Goal: Task Accomplishment & Management: Use online tool/utility

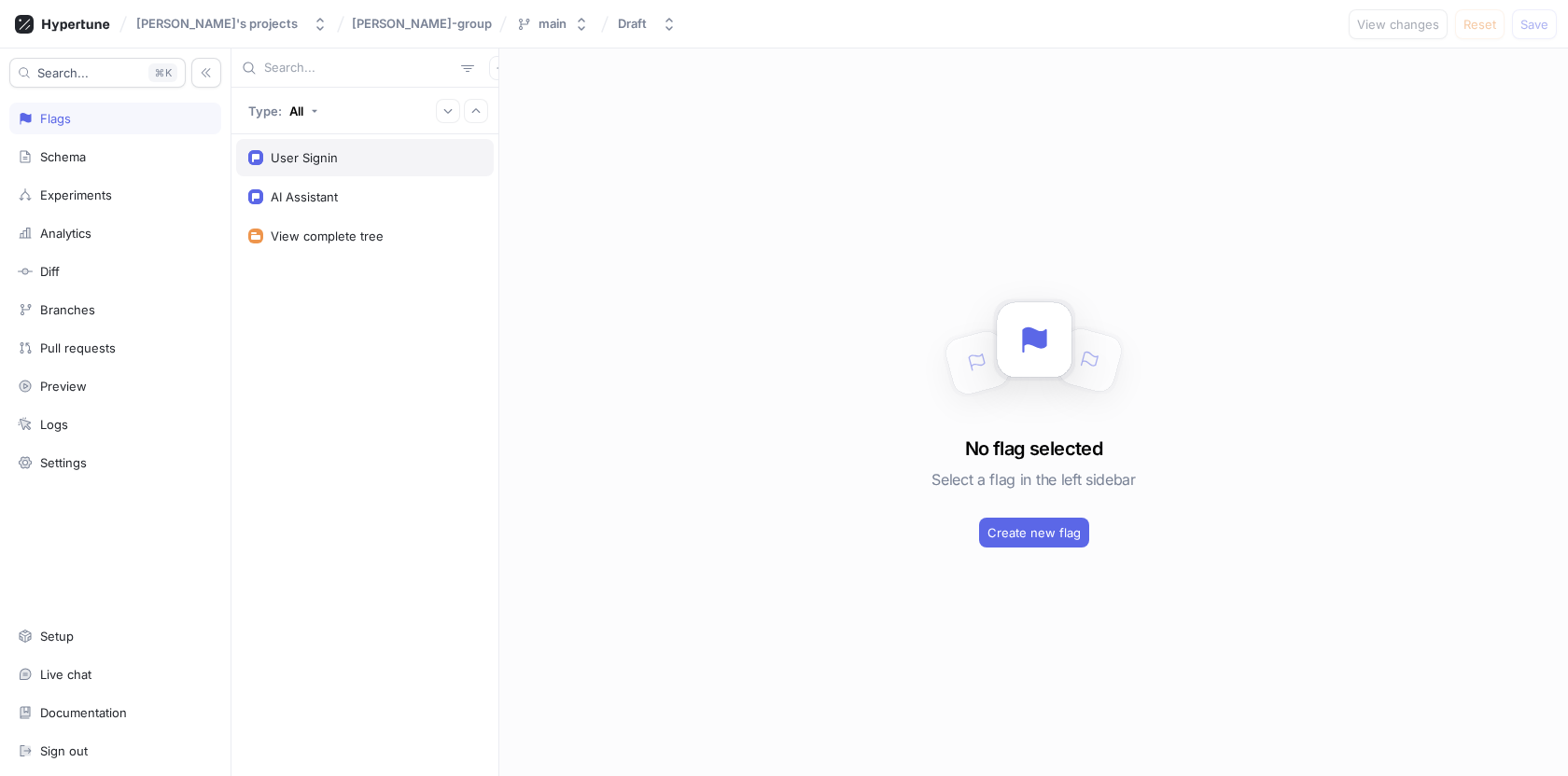
click at [353, 157] on div "User Signin" at bounding box center [365, 157] width 233 height 14
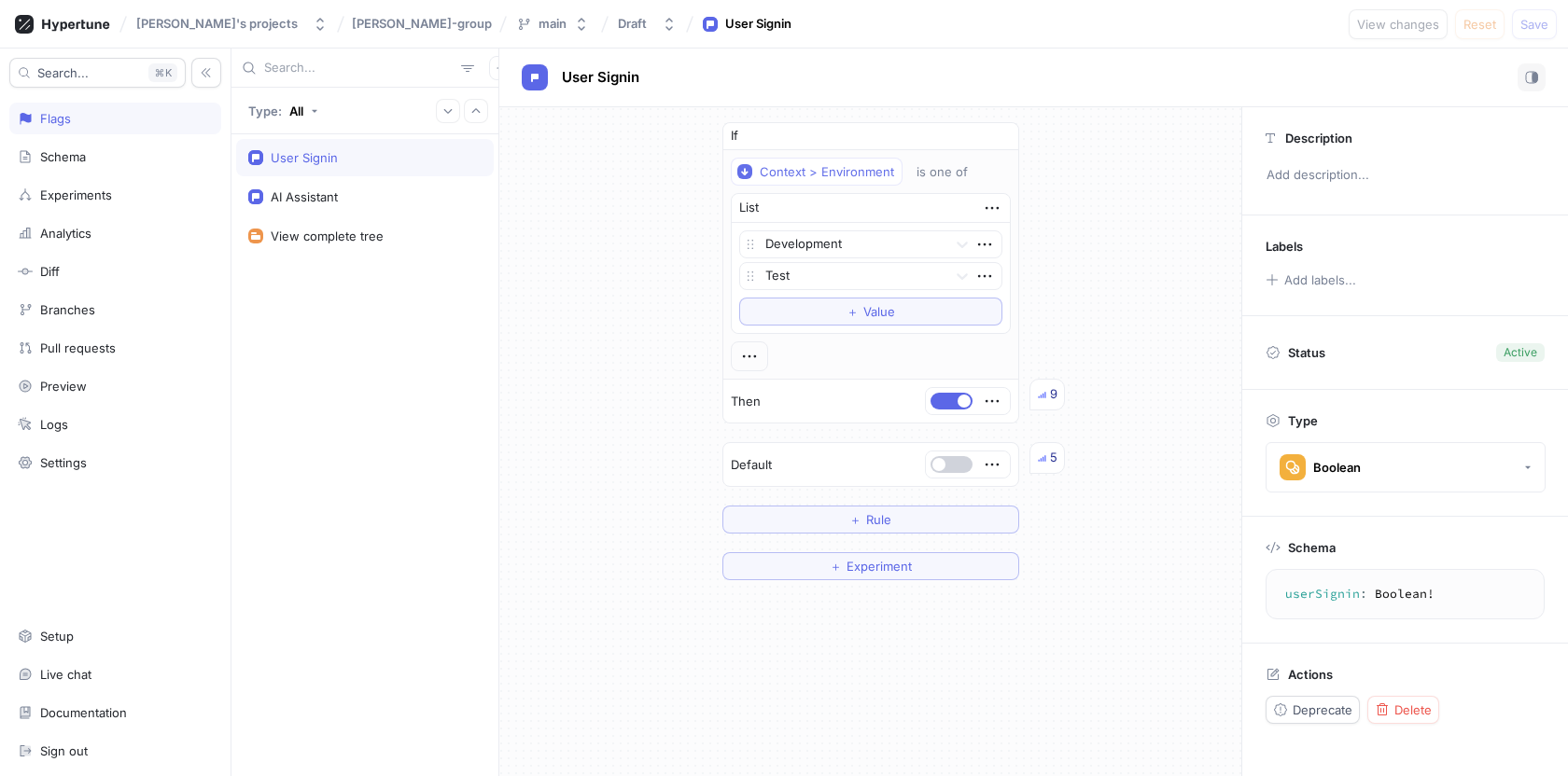
click at [954, 467] on button "button" at bounding box center [952, 464] width 42 height 16
click at [1532, 14] on button "Save" at bounding box center [1534, 24] width 44 height 30
click at [958, 461] on span "button" at bounding box center [964, 465] width 14 height 13
click at [1525, 26] on span "Save" at bounding box center [1534, 24] width 28 height 12
click at [952, 471] on button "button" at bounding box center [952, 464] width 42 height 16
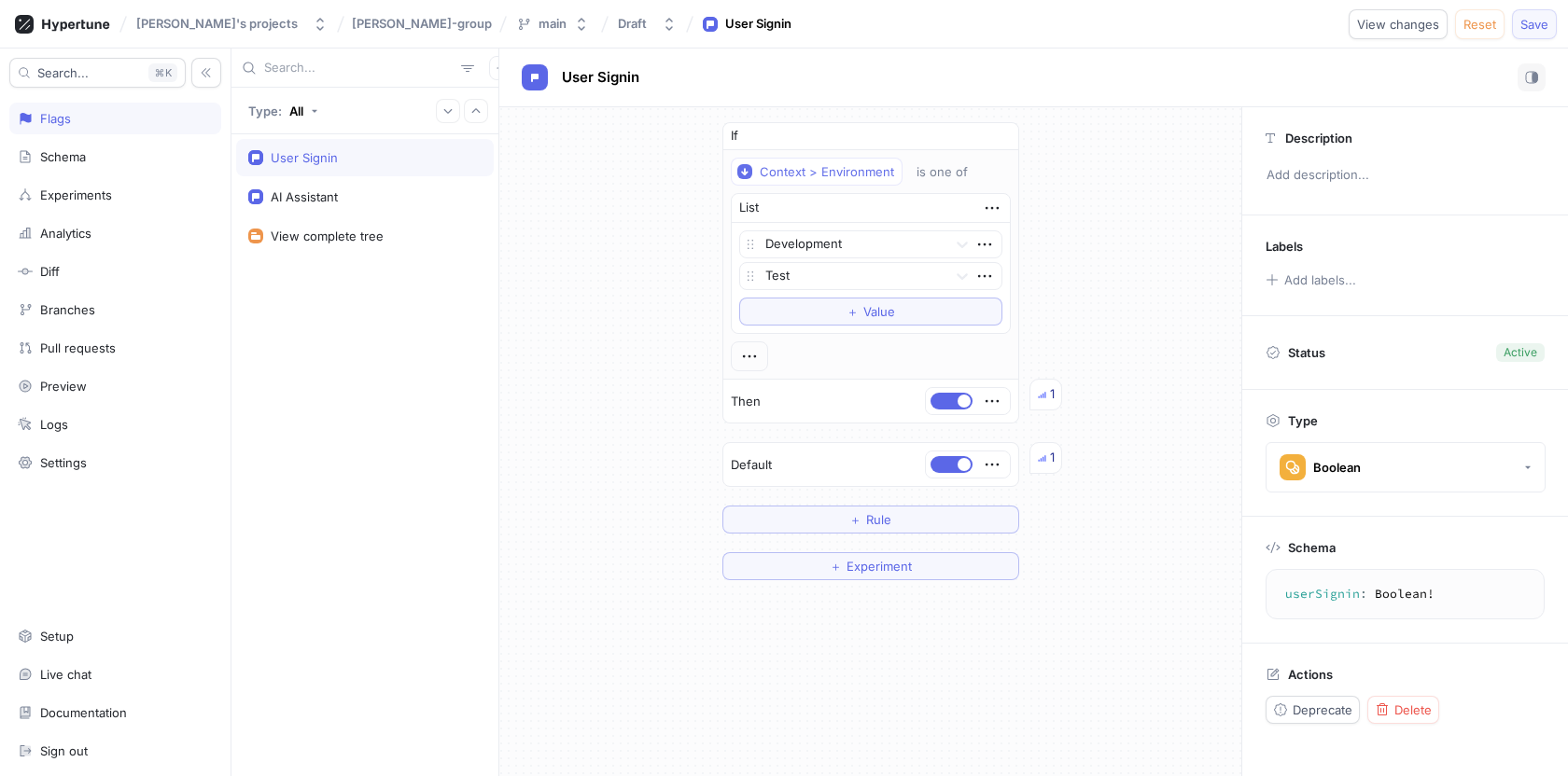
click at [1518, 21] on button "Save" at bounding box center [1534, 24] width 44 height 30
